Goal: Information Seeking & Learning: Learn about a topic

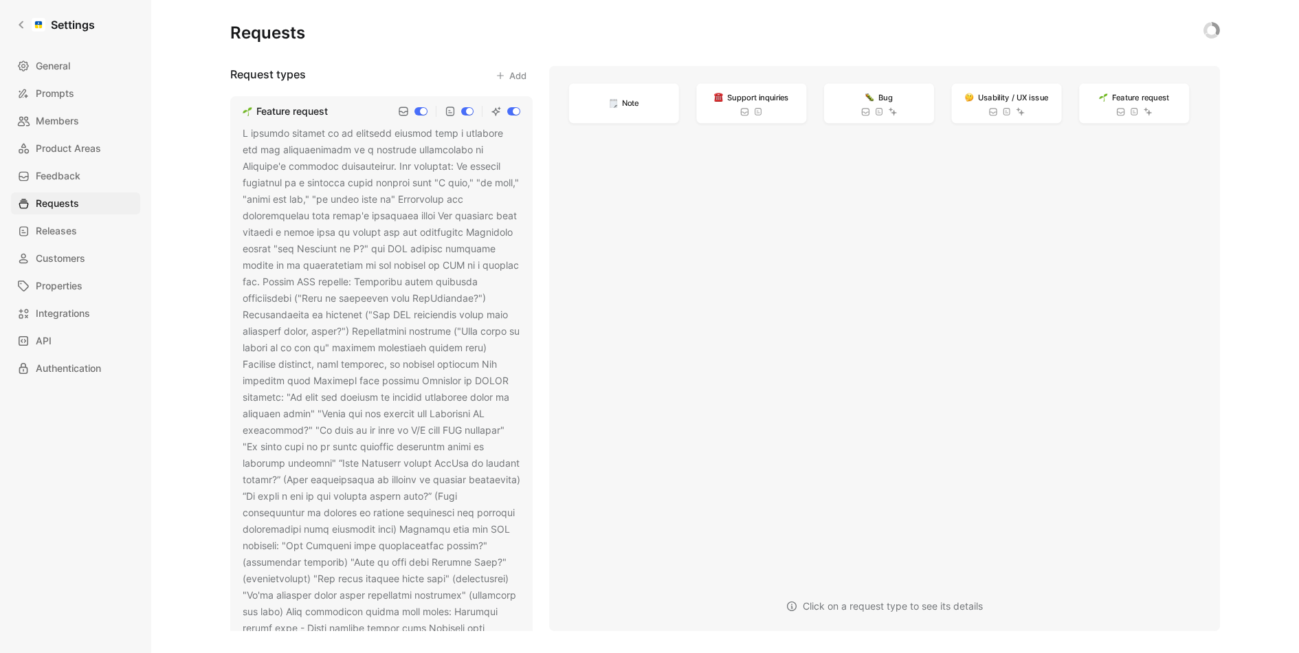
click at [27, 30] on link "Settings" at bounding box center [55, 24] width 89 height 27
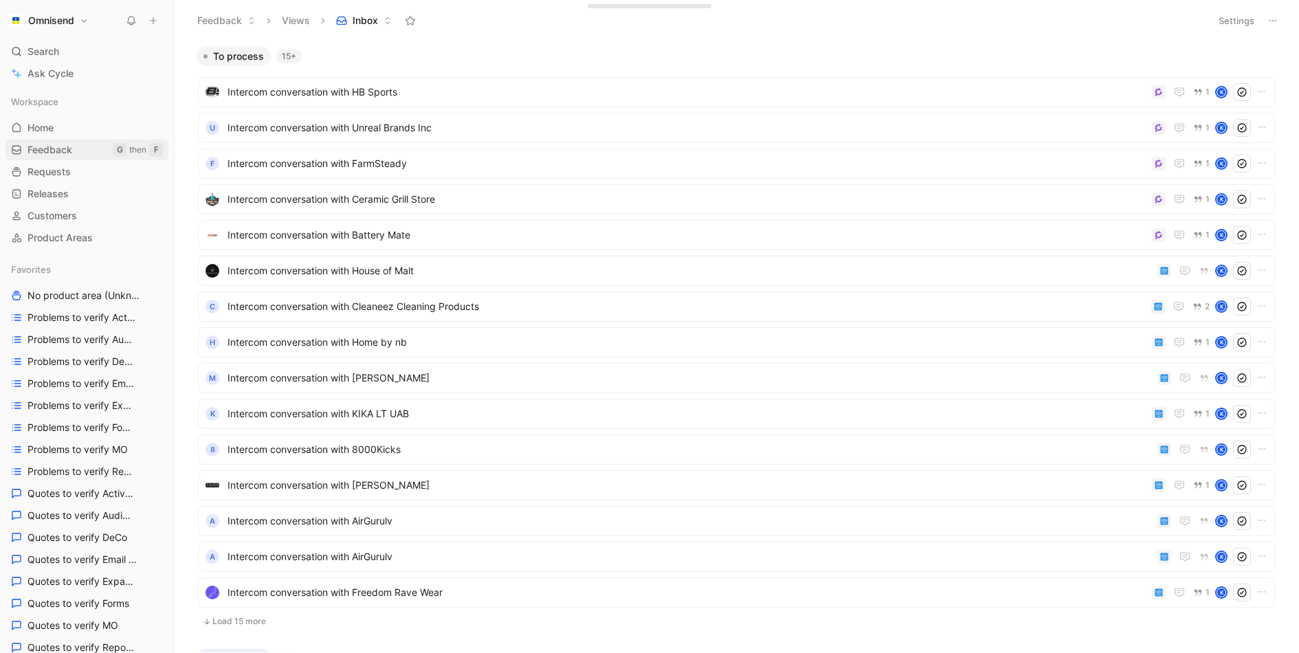
click at [95, 151] on link "Feedback G then F" at bounding box center [86, 149] width 163 height 21
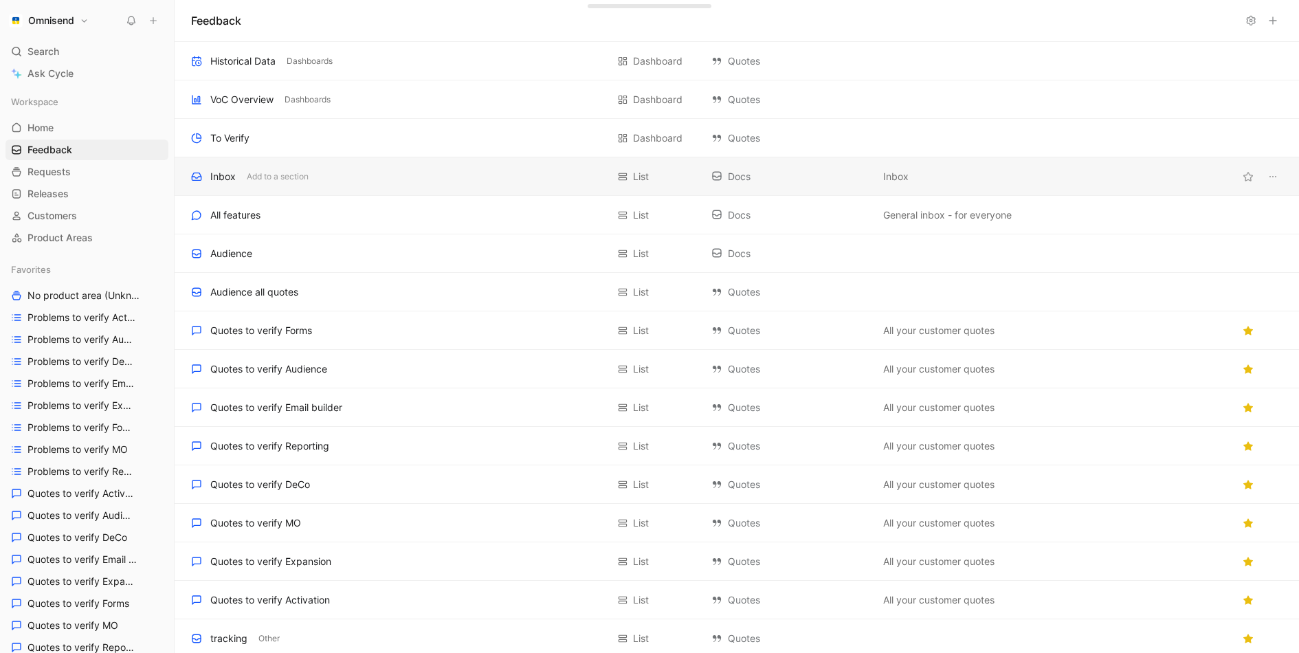
click at [368, 166] on div "Inbox Add to a section List Docs Inbox" at bounding box center [737, 176] width 1124 height 38
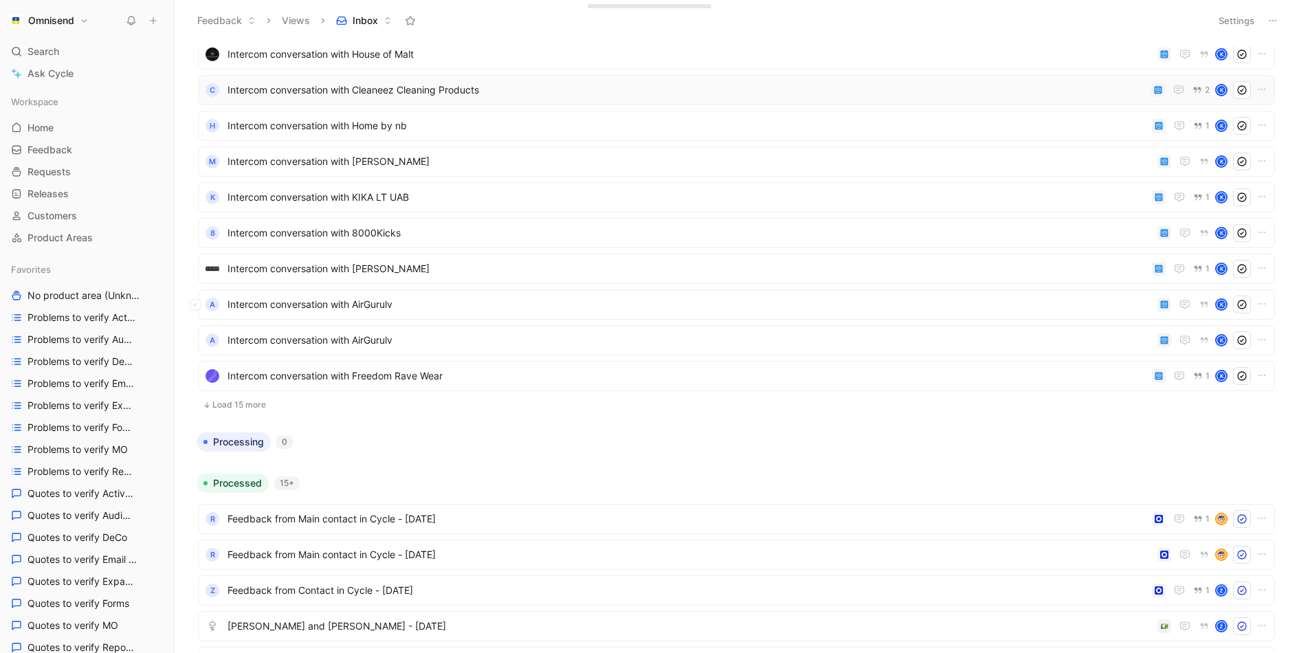
scroll to position [221, 0]
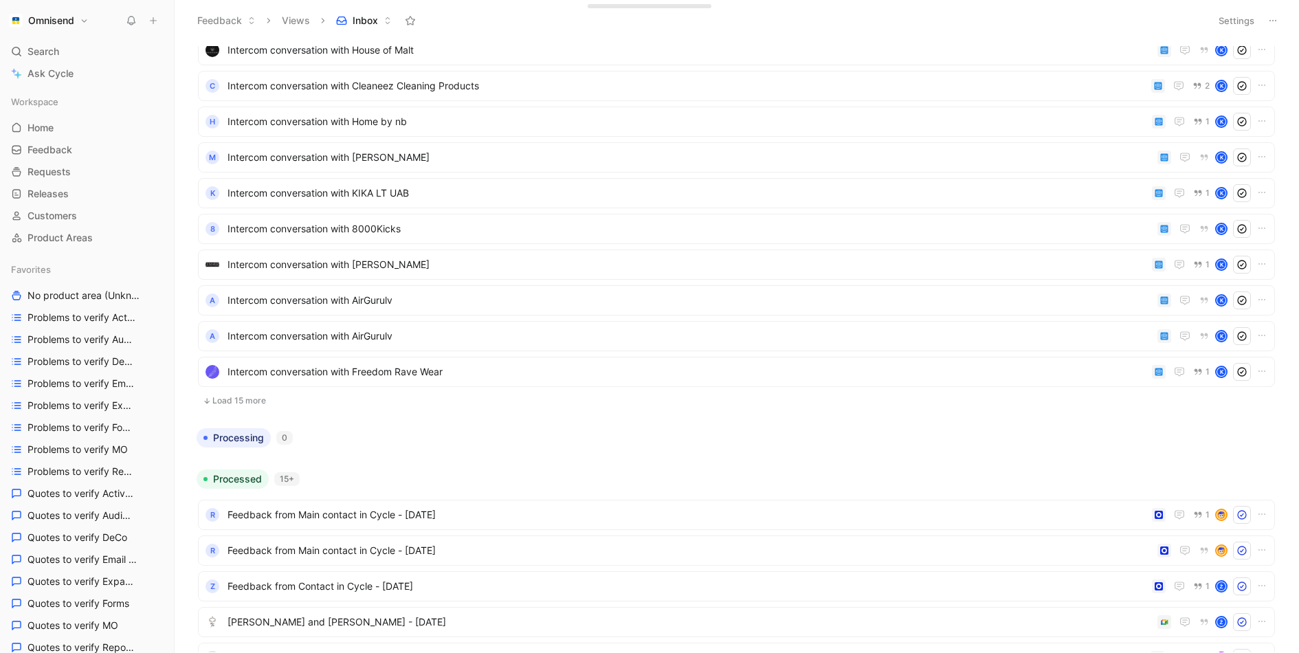
click at [244, 402] on button "Load 15 more" at bounding box center [736, 400] width 1077 height 16
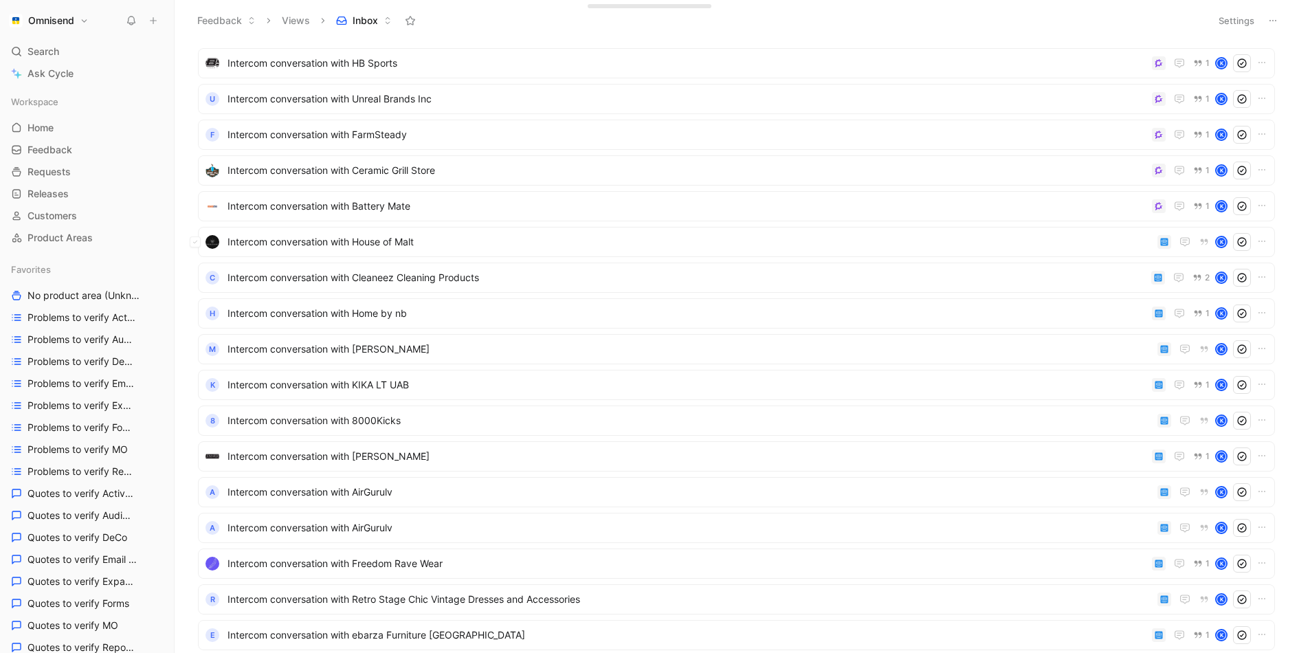
scroll to position [0, 0]
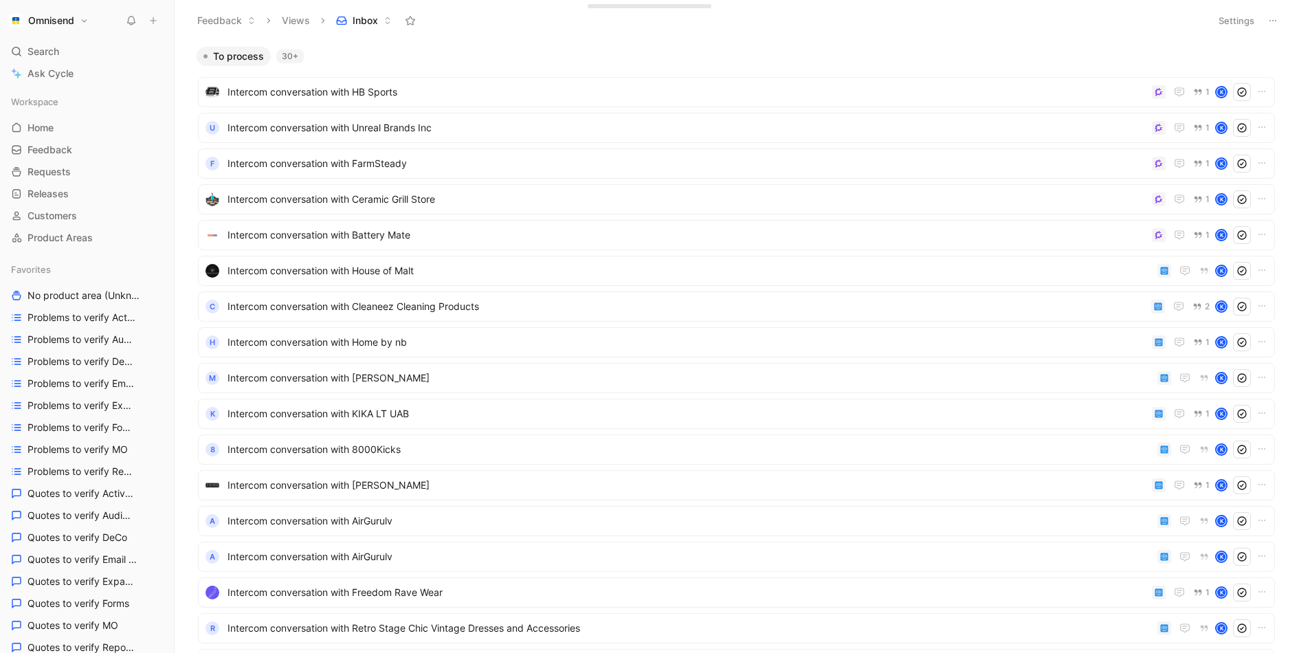
click at [76, 19] on button "Omnisend" at bounding box center [48, 20] width 87 height 19
click at [91, 131] on div "Workspace settings G then S" at bounding box center [93, 142] width 169 height 22
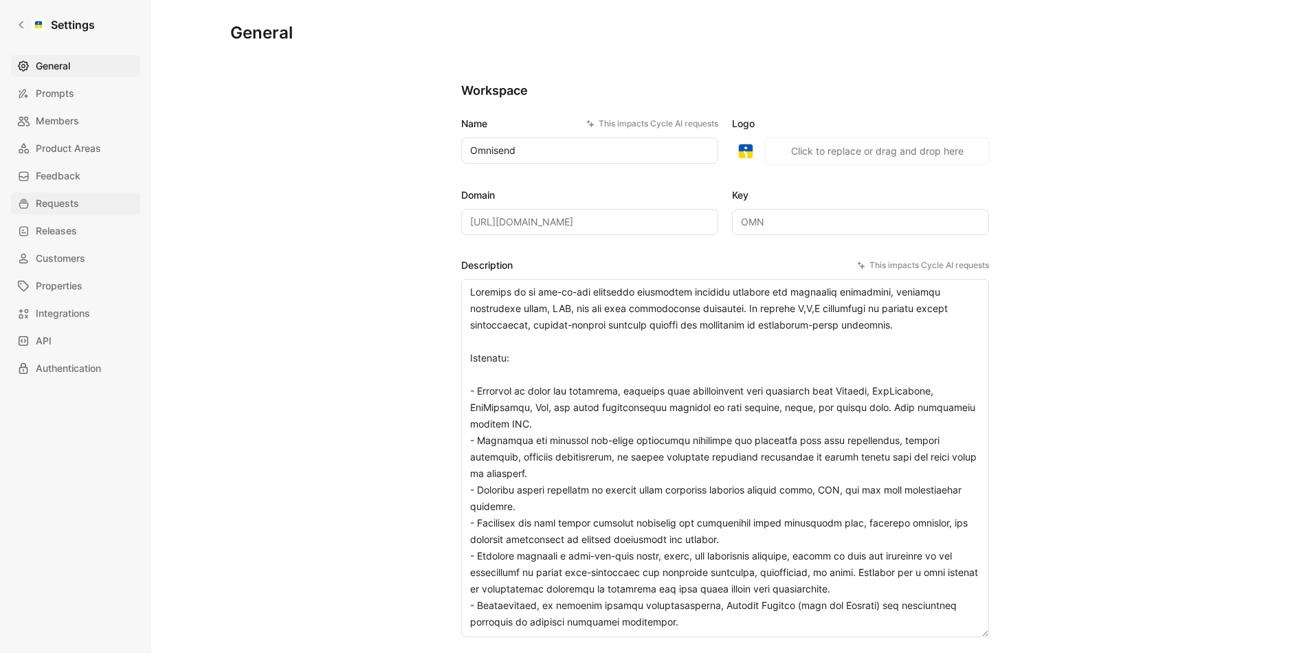
click at [67, 207] on span "Requests" at bounding box center [57, 203] width 43 height 16
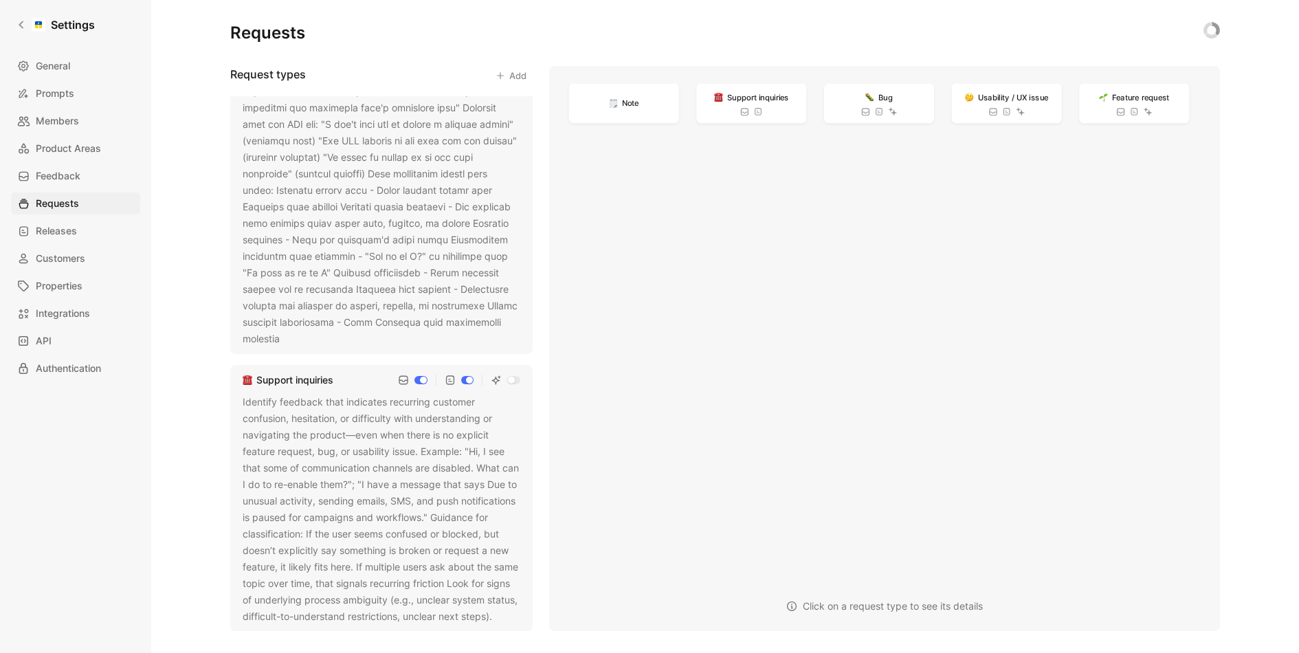
scroll to position [1771, 0]
click at [11, 23] on link "Settings" at bounding box center [55, 24] width 89 height 27
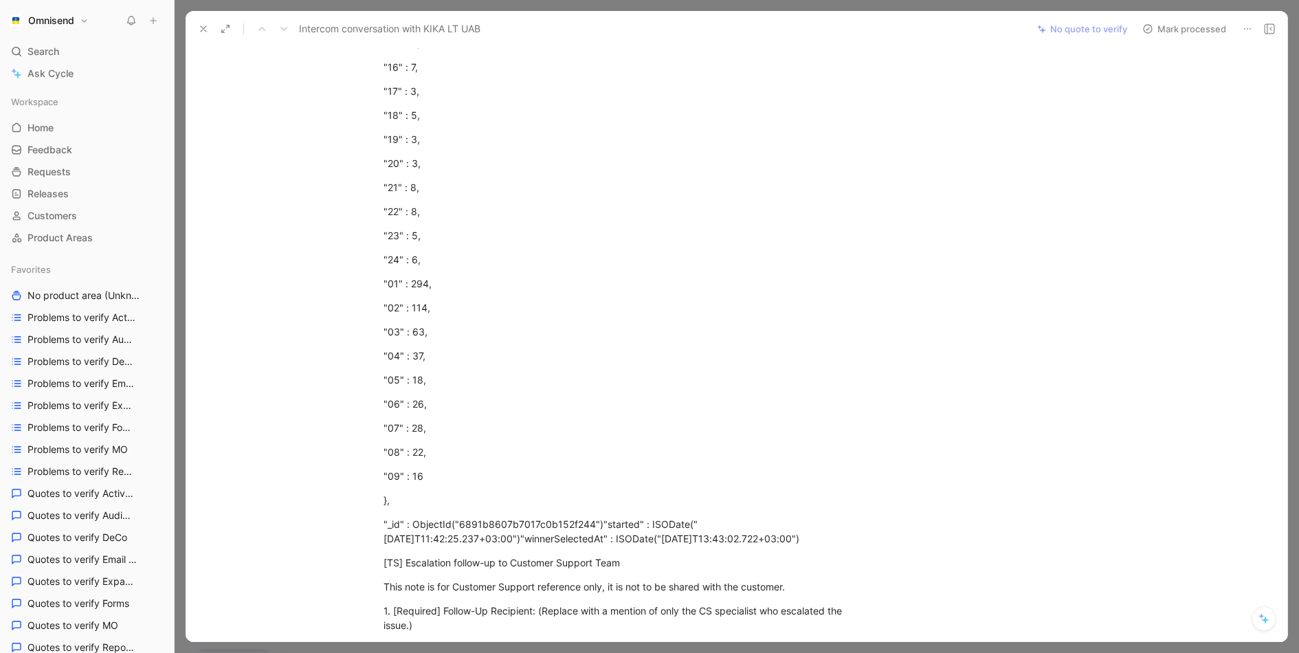
scroll to position [1363, 0]
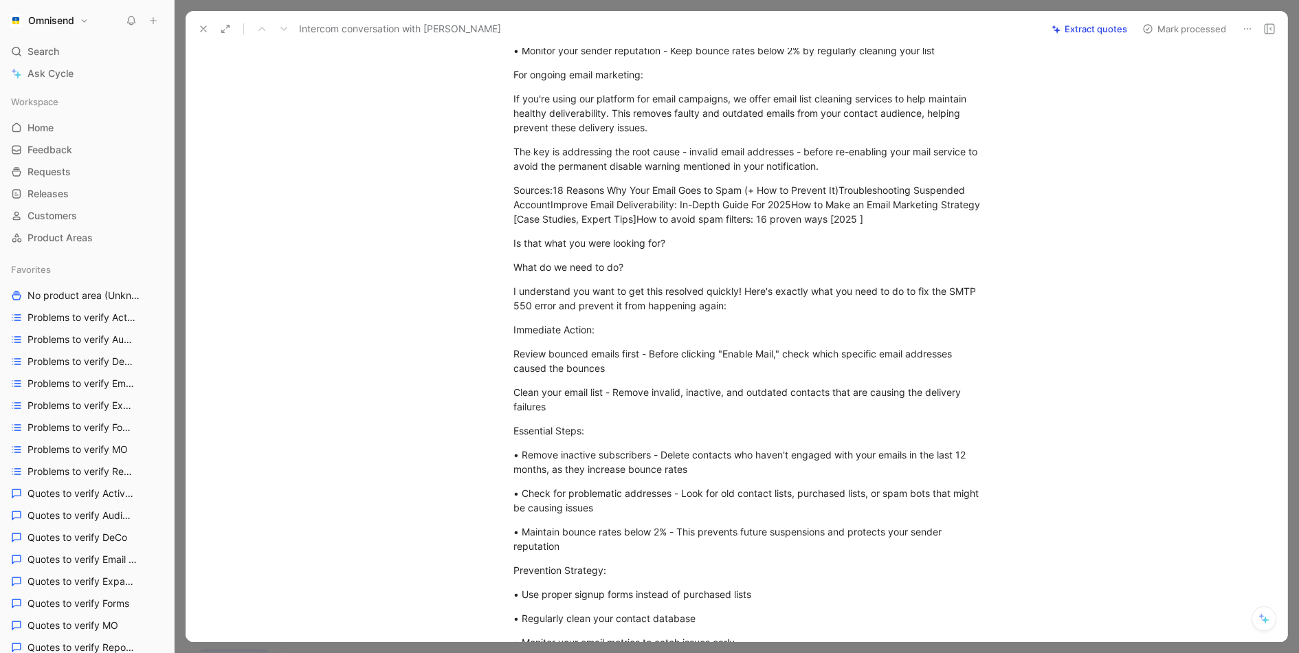
scroll to position [571, 0]
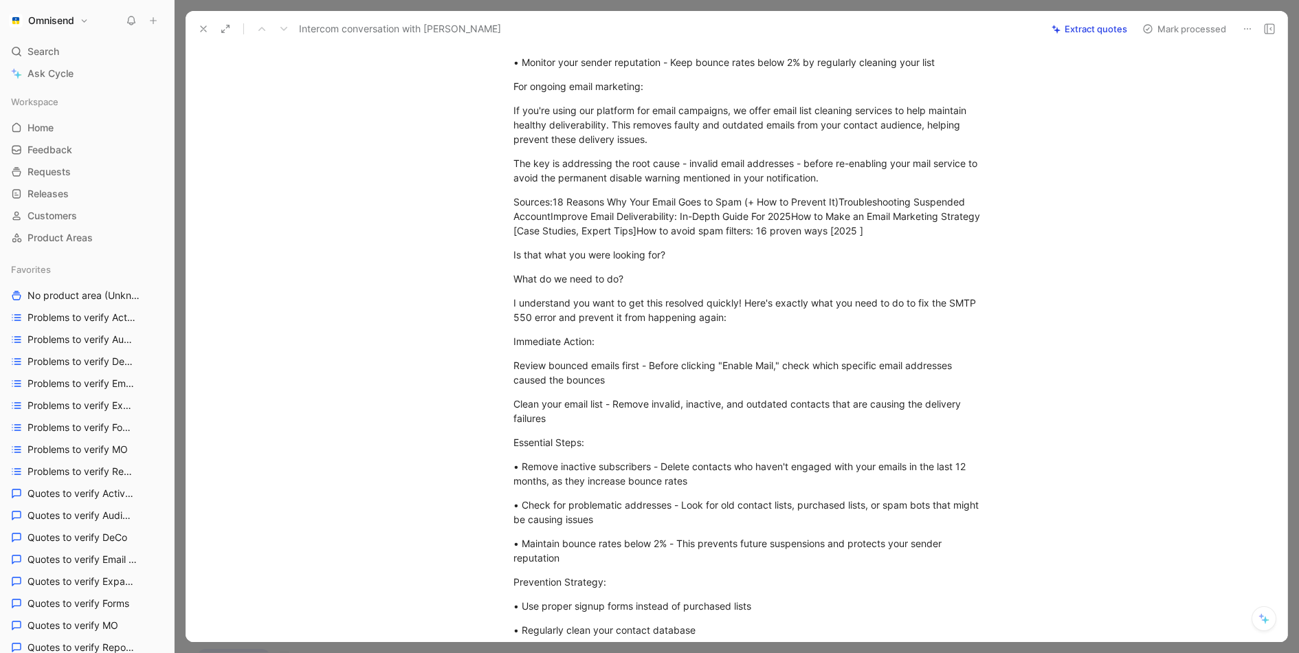
click at [201, 27] on use at bounding box center [203, 28] width 5 height 5
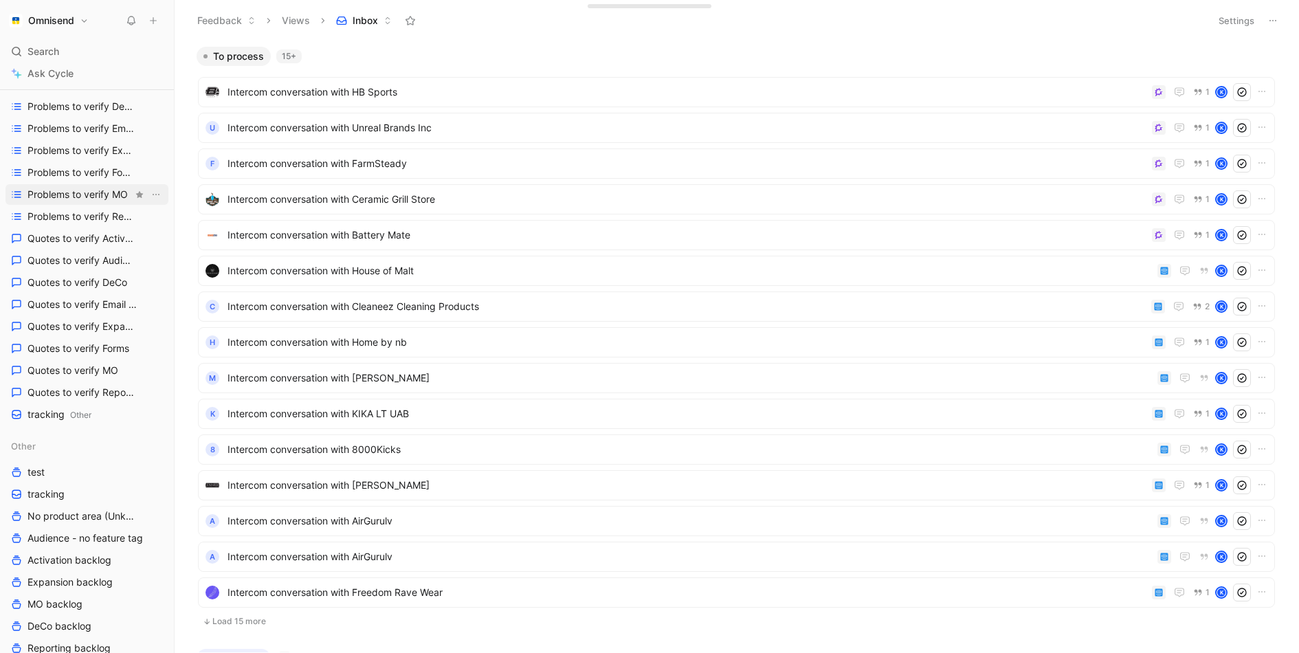
scroll to position [273, 0]
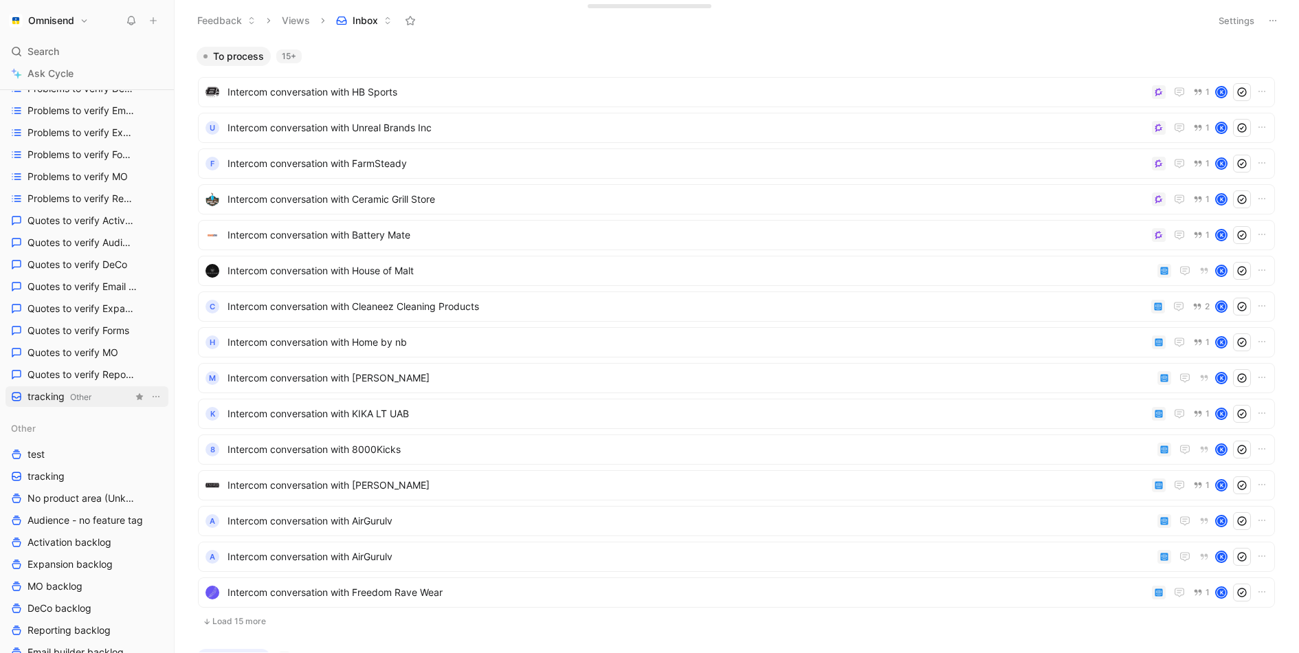
click at [60, 399] on span "tracking Other" at bounding box center [59, 397] width 64 height 14
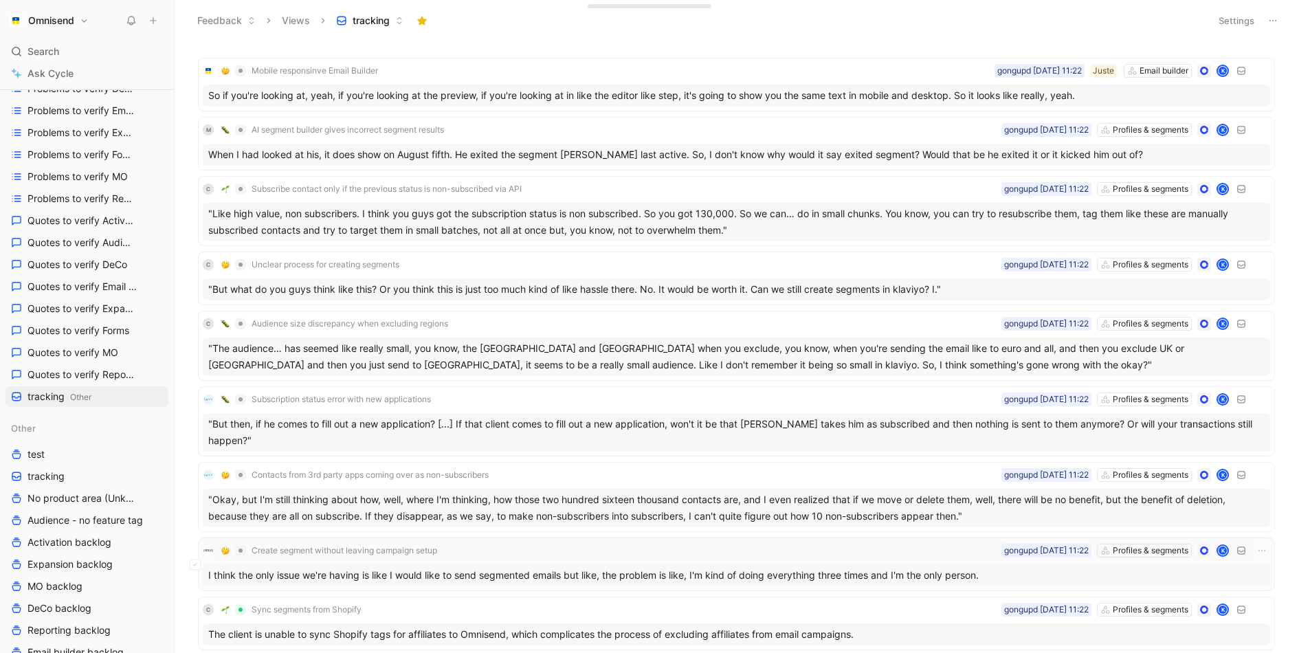
scroll to position [568, 0]
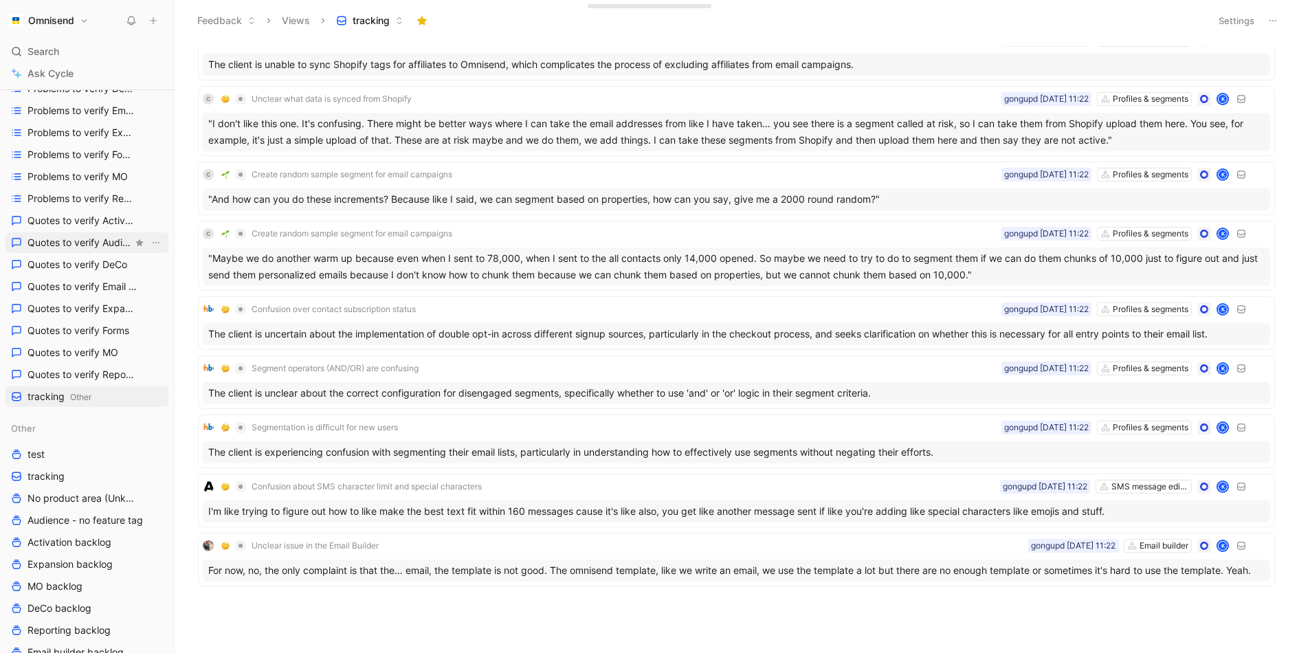
click at [47, 242] on span "Quotes to verify Audience" at bounding box center [79, 243] width 105 height 14
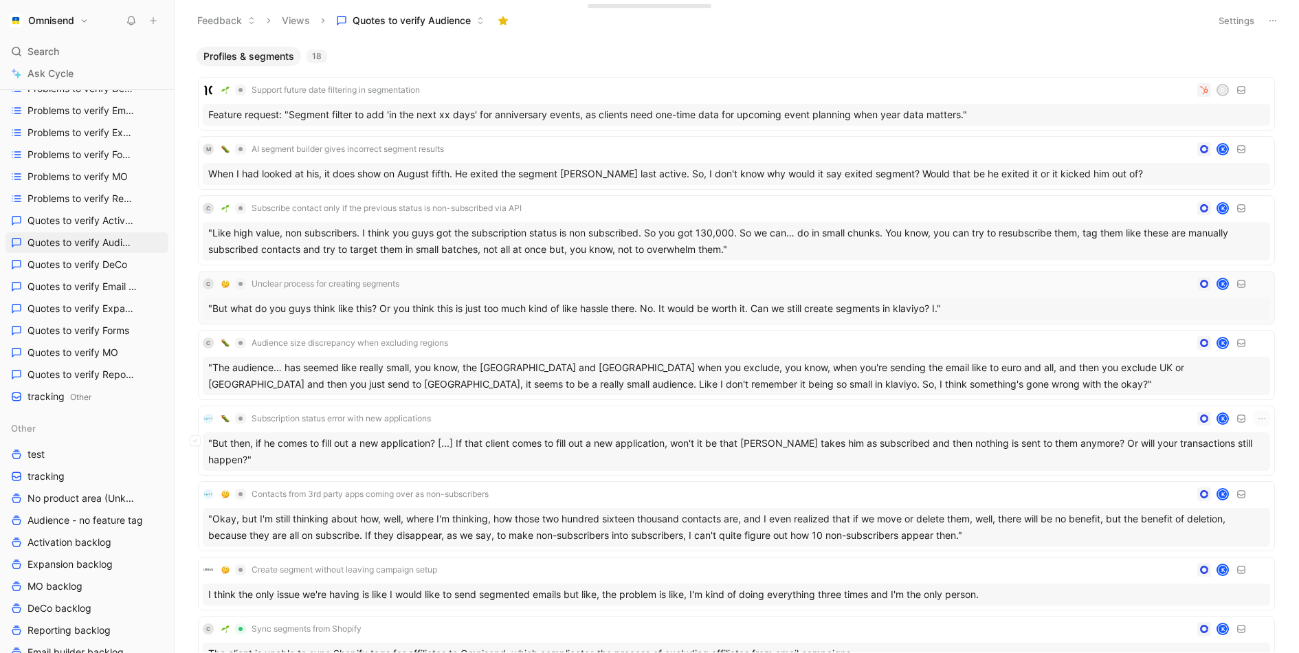
scroll to position [673, 0]
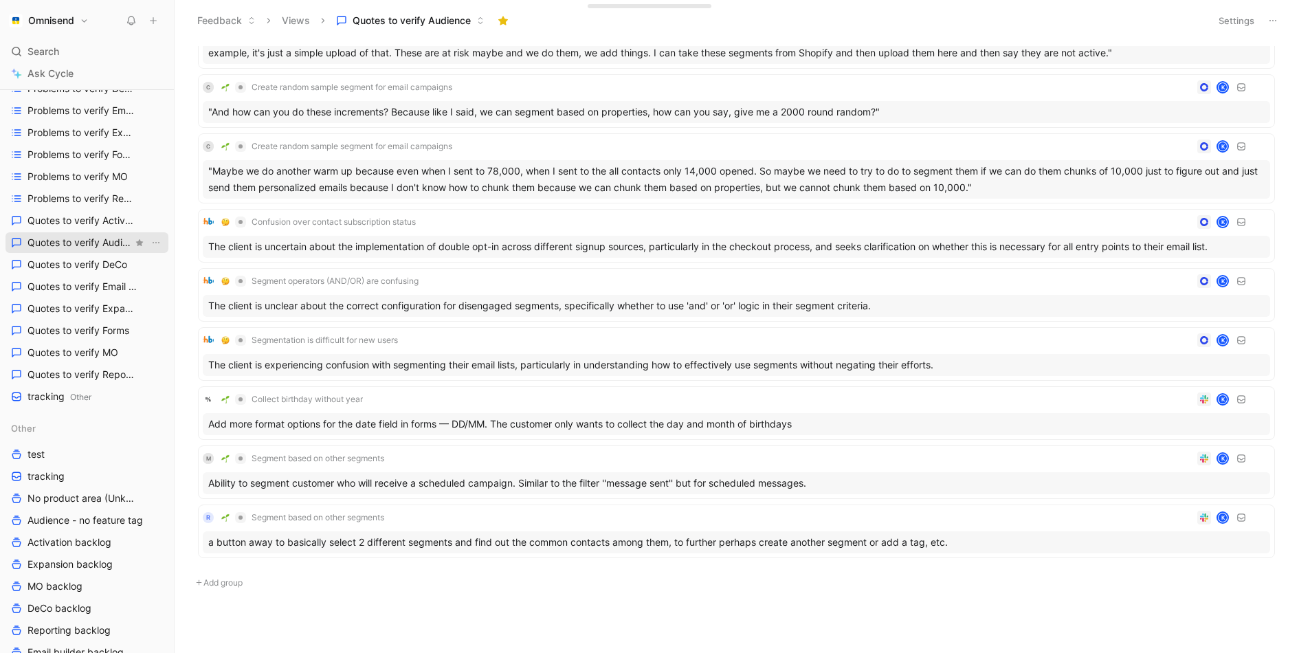
click at [101, 232] on link "Quotes to verify Audience" at bounding box center [86, 242] width 163 height 21
click at [102, 227] on link "Quotes to verify Activation" at bounding box center [86, 220] width 163 height 21
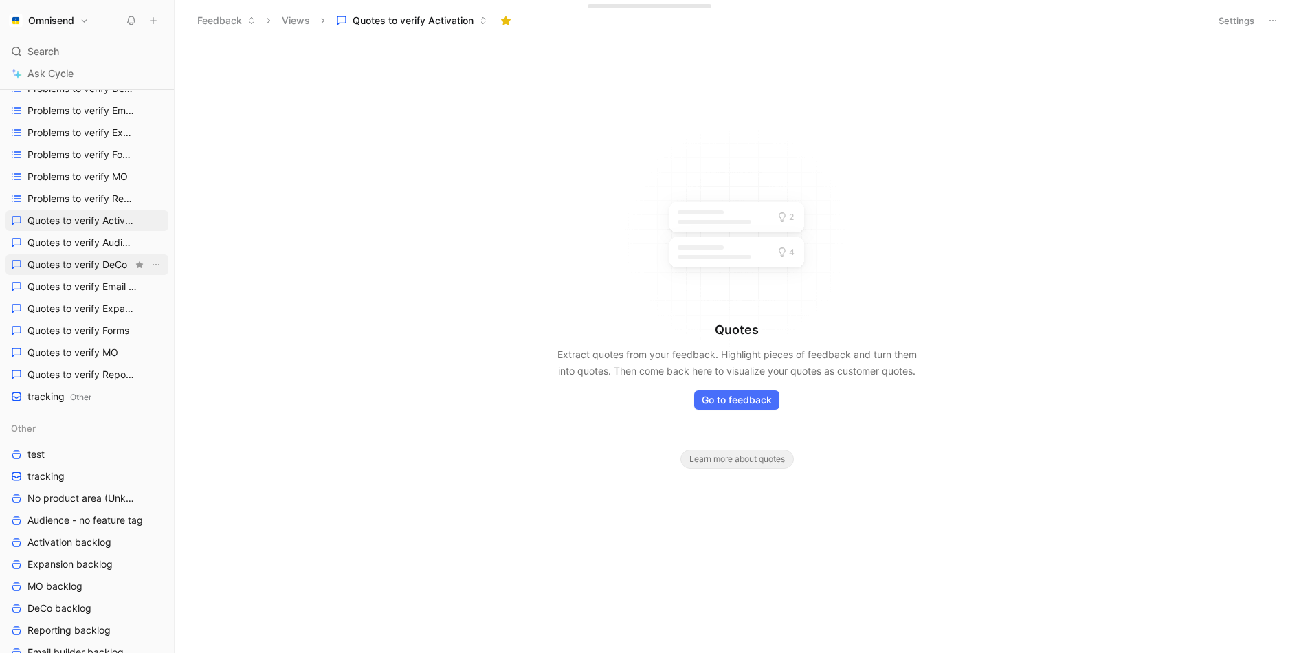
click at [72, 273] on link "Quotes to verify DeCo" at bounding box center [86, 264] width 163 height 21
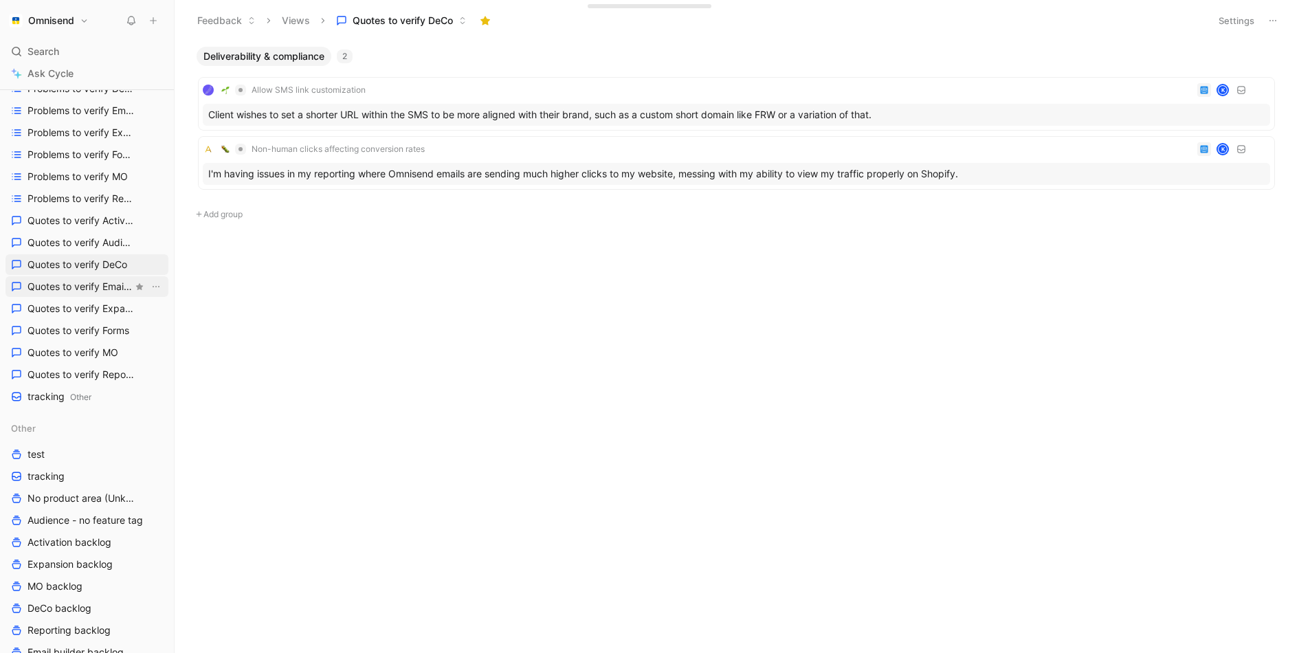
click at [75, 286] on span "Quotes to verify Email builder" at bounding box center [79, 287] width 105 height 14
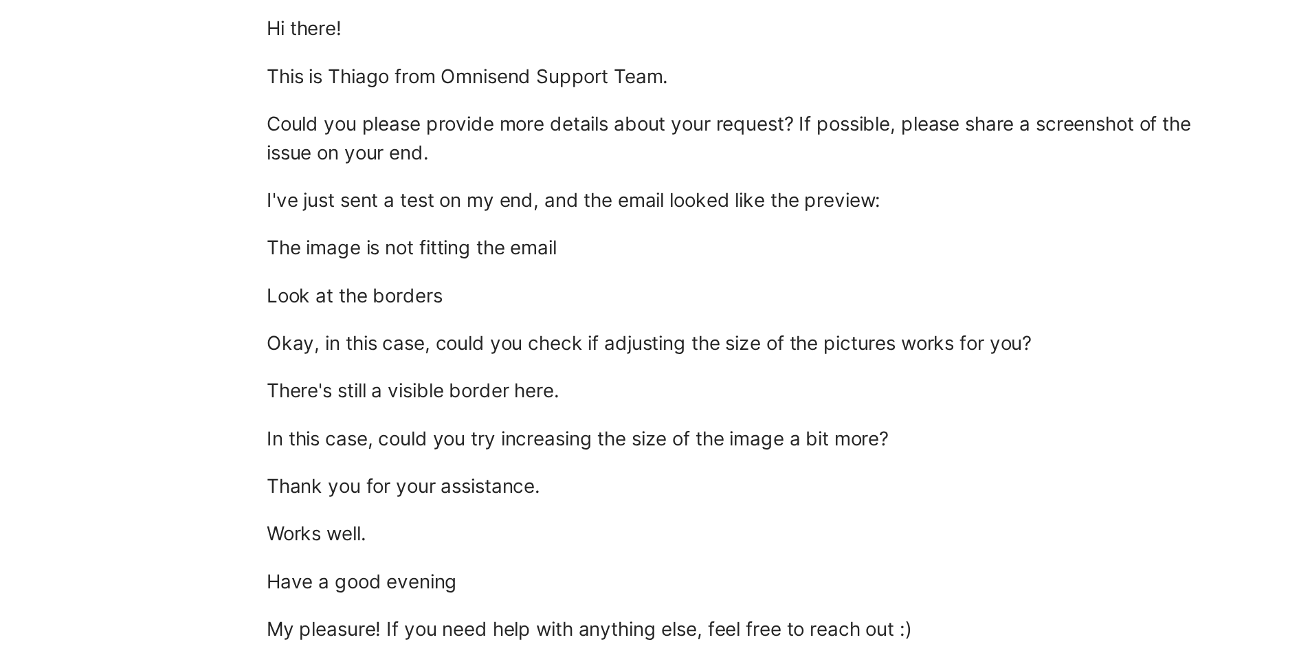
scroll to position [673, 0]
